Goal: Task Accomplishment & Management: Use online tool/utility

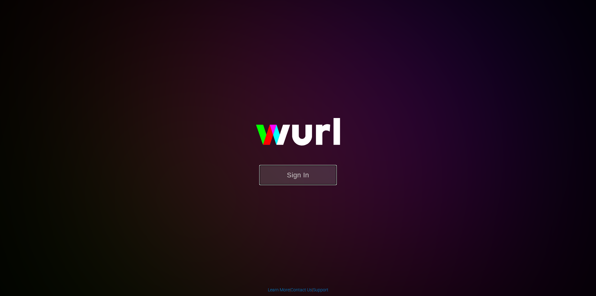
click at [300, 170] on button "Sign In" at bounding box center [298, 175] width 78 height 20
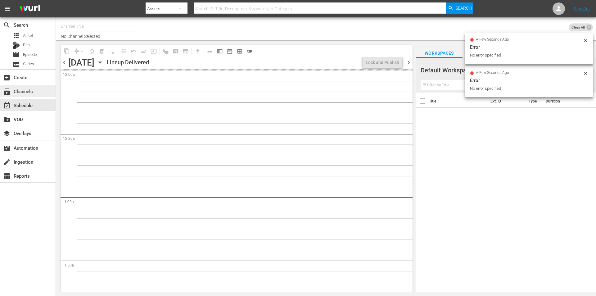
click at [25, 92] on div "subscriptions Channels" at bounding box center [17, 91] width 35 height 6
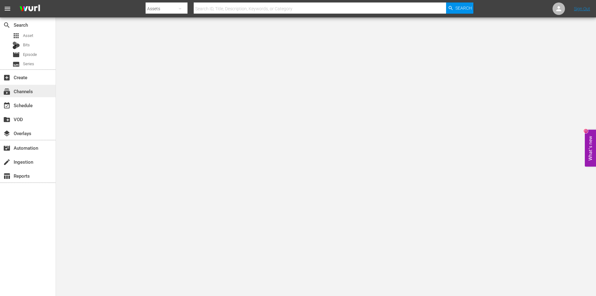
click at [20, 91] on div "subscriptions Channels" at bounding box center [17, 91] width 35 height 6
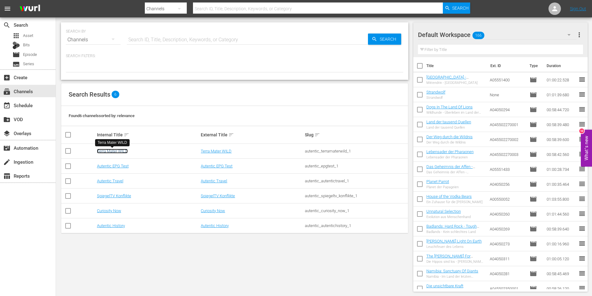
click at [109, 149] on link "Terra Mater WILD" at bounding box center [112, 151] width 31 height 5
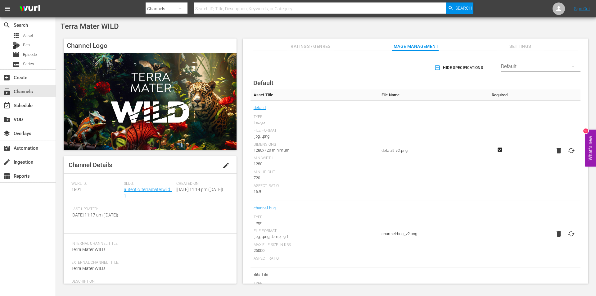
click at [183, 9] on icon "button" at bounding box center [179, 8] width 7 height 7
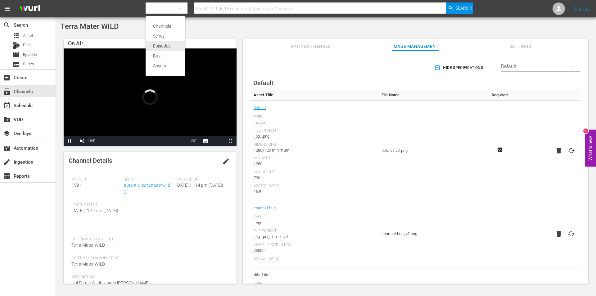
click at [170, 44] on div "Episodes" at bounding box center [165, 46] width 25 height 10
click at [244, 6] on input "text" at bounding box center [320, 8] width 253 height 15
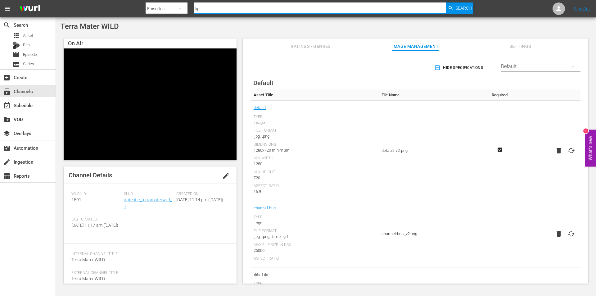
type input "Lipizzaner - Könige und Krieger"
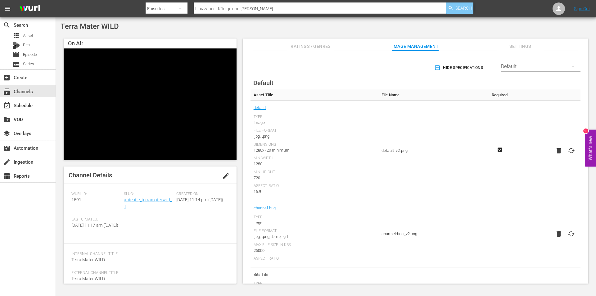
click at [459, 7] on span "Search" at bounding box center [464, 7] width 16 height 11
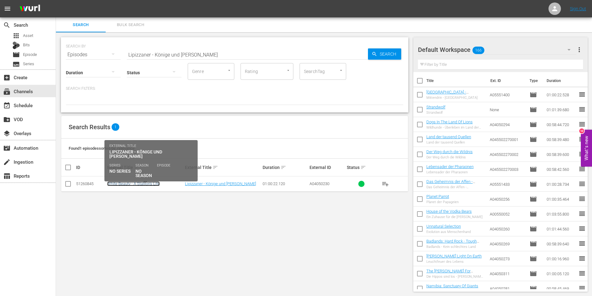
click at [144, 183] on link "White Beauty - A Stallion's Life" at bounding box center [133, 183] width 52 height 5
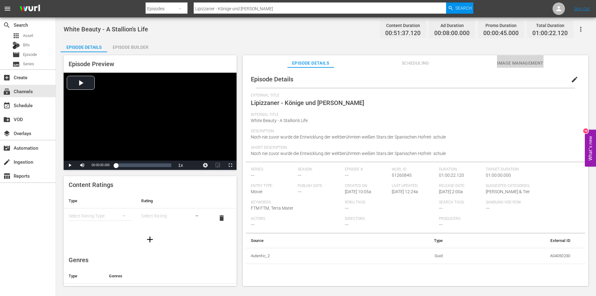
click at [523, 59] on span "Image Management" at bounding box center [520, 63] width 47 height 8
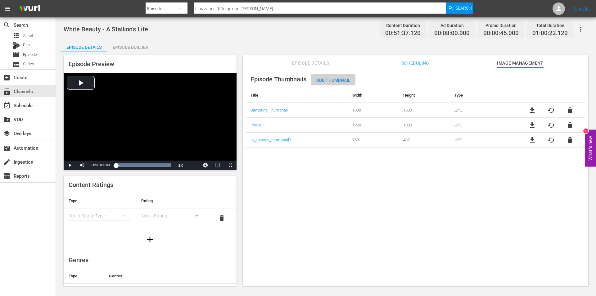
click at [337, 79] on span "Add Thumbnail" at bounding box center [334, 80] width 44 height 5
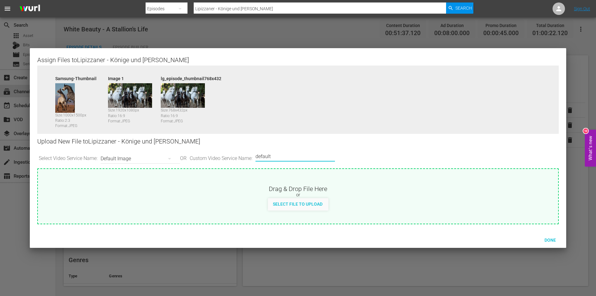
drag, startPoint x: 286, startPoint y: 157, endPoint x: 239, endPoint y: 154, distance: 47.9
click at [239, 154] on div "Select Video Service Name: Default Image OR Custom Video Service Name: Custom V…" at bounding box center [298, 158] width 522 height 19
drag, startPoint x: 274, startPoint y: 155, endPoint x: 322, endPoint y: 155, distance: 48.2
click at [322, 155] on input "Plex 1000x1500" at bounding box center [294, 156] width 76 height 15
type input "Plex 1920x1080"
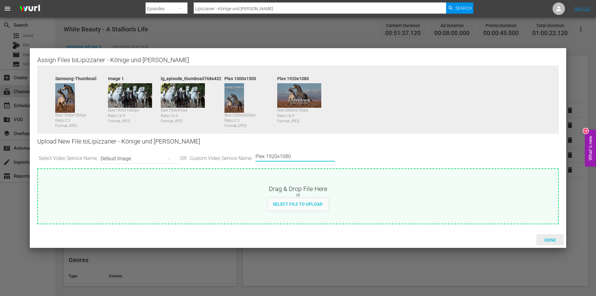
click at [547, 235] on div "Done" at bounding box center [550, 239] width 27 height 11
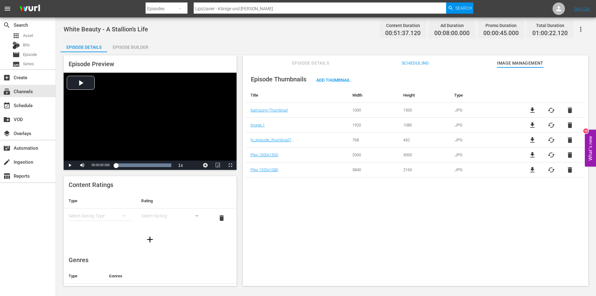
click at [549, 111] on span "cached" at bounding box center [551, 110] width 7 height 7
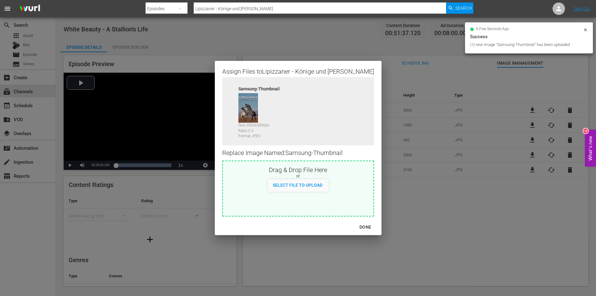
click at [355, 226] on div "DONE" at bounding box center [366, 227] width 22 height 8
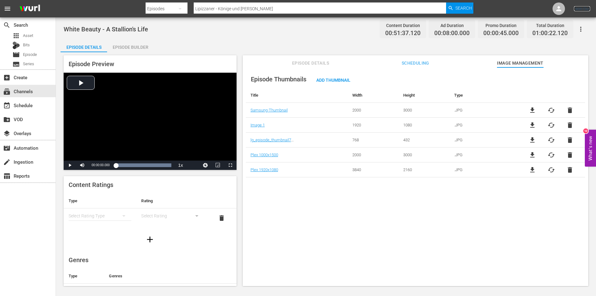
click at [580, 8] on link "Sign Out" at bounding box center [582, 8] width 16 height 5
